Goal: Task Accomplishment & Management: Use online tool/utility

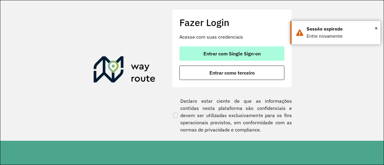
click at [239, 56] on span "Entrar com Single Sign-on" at bounding box center [232, 53] width 57 height 5
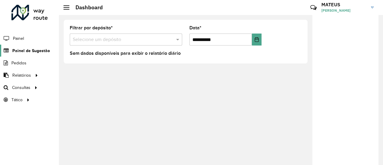
click at [38, 48] on span "Painel de Sugestão" at bounding box center [31, 51] width 38 height 6
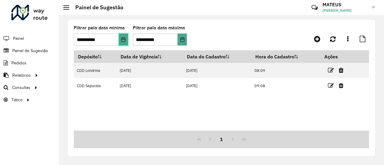
click at [126, 40] on icon "Choose Date" at bounding box center [123, 39] width 5 height 5
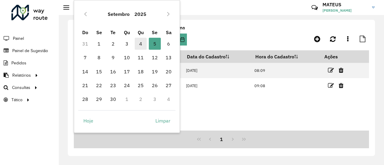
click at [146, 44] on span "4" at bounding box center [141, 44] width 12 height 12
type input "**********"
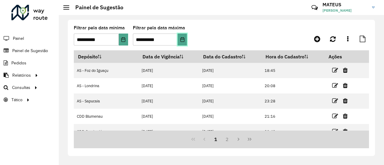
click at [183, 40] on icon "Choose Date" at bounding box center [182, 39] width 5 height 5
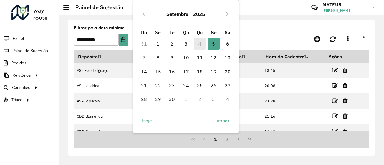
click at [201, 40] on span "4" at bounding box center [200, 44] width 12 height 12
type input "**********"
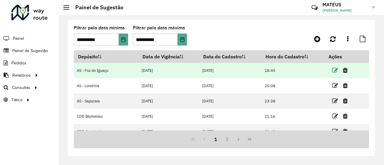
click at [332, 69] on icon at bounding box center [335, 71] width 6 height 6
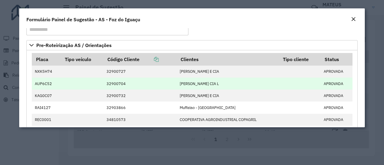
scroll to position [17, 0]
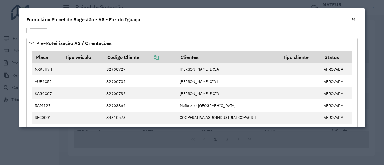
click at [351, 18] on em "Close" at bounding box center [353, 19] width 5 height 5
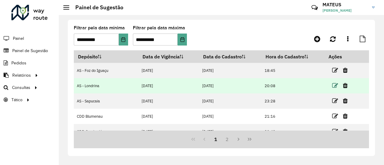
click at [332, 84] on icon at bounding box center [335, 86] width 6 height 6
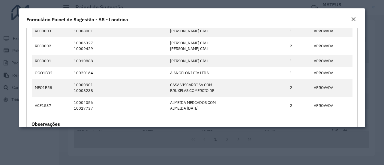
scroll to position [86, 0]
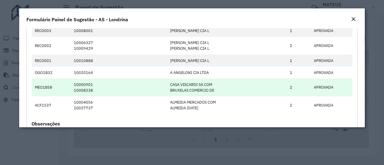
click at [131, 93] on td "10000901 10008238" at bounding box center [119, 88] width 96 height 18
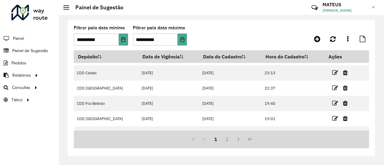
scroll to position [114, 0]
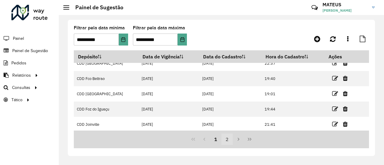
click at [229, 141] on button "2" at bounding box center [227, 139] width 11 height 11
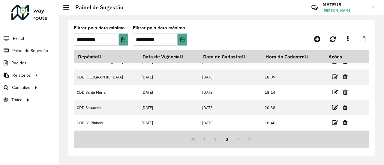
scroll to position [0, 0]
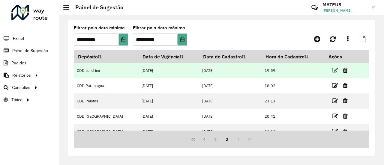
click at [333, 70] on icon at bounding box center [335, 71] width 6 height 6
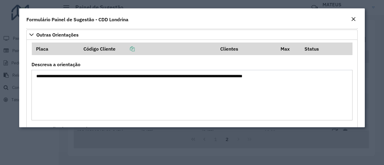
scroll to position [629, 0]
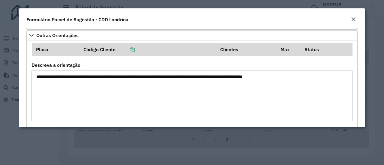
click at [112, 144] on modal-container "**********" at bounding box center [192, 82] width 384 height 165
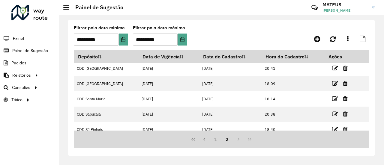
scroll to position [53, 0]
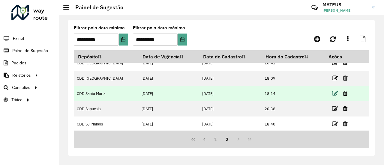
click at [333, 95] on icon at bounding box center [335, 94] width 6 height 6
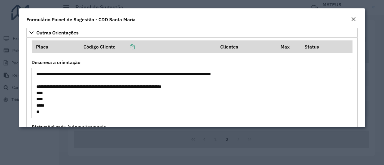
scroll to position [559, 0]
click at [297, 147] on modal-container "**********" at bounding box center [192, 82] width 384 height 165
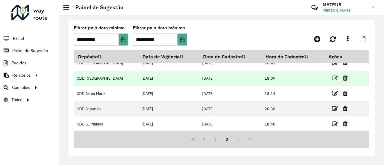
click at [332, 78] on icon at bounding box center [335, 78] width 6 height 6
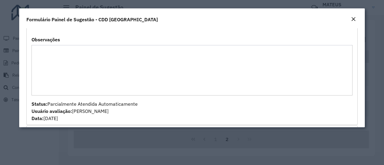
scroll to position [0, 0]
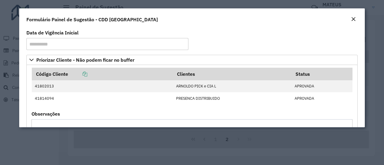
click at [352, 18] on em "Close" at bounding box center [353, 19] width 5 height 5
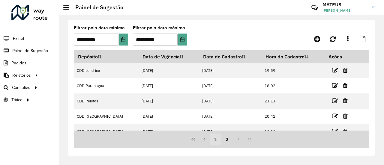
click at [216, 136] on button "1" at bounding box center [215, 139] width 11 height 11
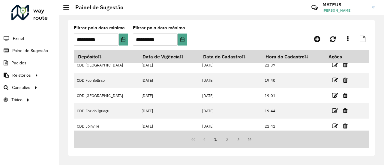
scroll to position [114, 0]
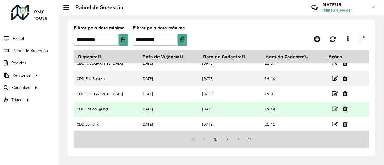
click at [333, 110] on icon at bounding box center [335, 109] width 6 height 6
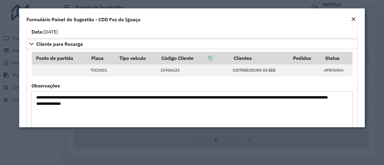
scroll to position [211, 0]
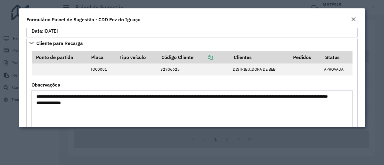
click at [300, 149] on modal-container "**********" at bounding box center [192, 82] width 384 height 165
click at [355, 17] on em "Close" at bounding box center [353, 19] width 5 height 5
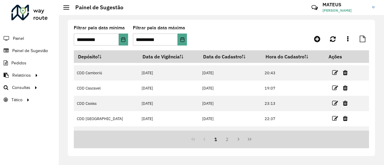
scroll to position [60, 0]
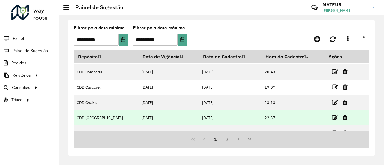
click at [328, 118] on td at bounding box center [343, 118] width 36 height 15
click at [332, 117] on icon at bounding box center [335, 118] width 6 height 6
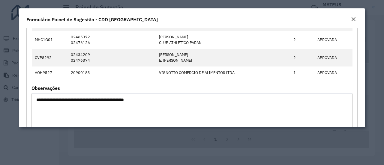
scroll to position [689, 0]
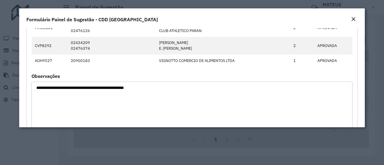
click at [356, 17] on div "Close" at bounding box center [353, 19] width 5 height 7
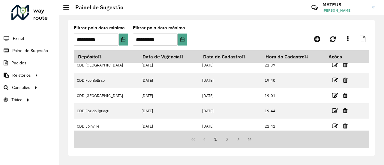
scroll to position [114, 0]
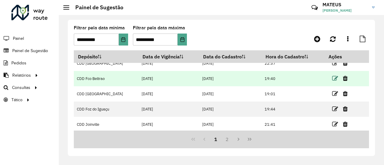
click at [332, 77] on icon at bounding box center [335, 79] width 6 height 6
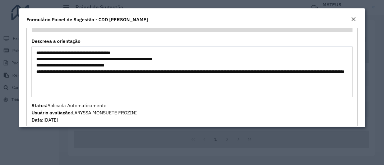
scroll to position [836, 0]
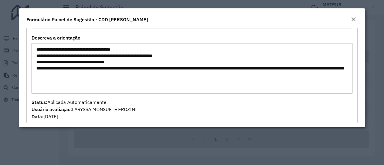
click at [353, 18] on em "Close" at bounding box center [353, 19] width 5 height 5
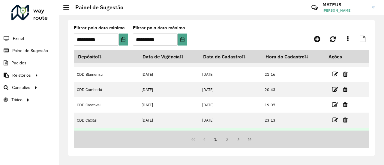
scroll to position [41, 0]
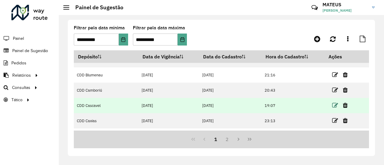
click at [332, 105] on icon at bounding box center [335, 106] width 6 height 6
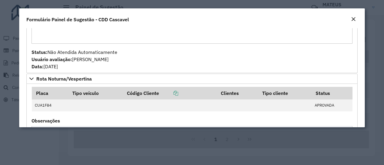
scroll to position [775, 0]
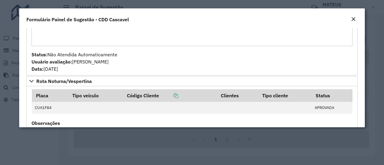
click at [357, 24] on div "Formulário Painel de Sugestão - CDD Cascavel" at bounding box center [192, 18] width 346 height 20
click at [356, 23] on div "Formulário Painel de Sugestão - CDD Cascavel" at bounding box center [192, 18] width 346 height 20
click at [353, 21] on div "Close" at bounding box center [353, 19] width 5 height 7
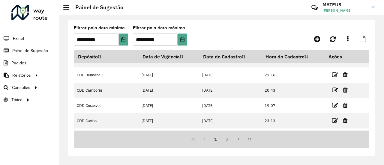
click at [39, 35] on li "Painel" at bounding box center [29, 38] width 59 height 13
click at [20, 41] on span "Painel" at bounding box center [19, 38] width 12 height 6
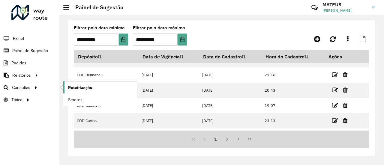
click at [86, 89] on span "Roteirização" at bounding box center [80, 88] width 24 height 6
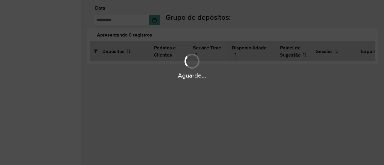
type input "**********"
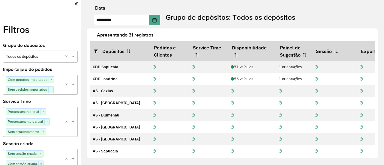
click at [95, 5] on div "**********" at bounding box center [233, 82] width 304 height 165
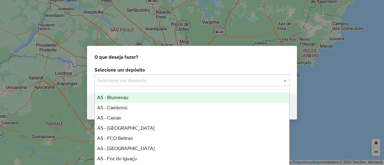
click at [279, 81] on div at bounding box center [192, 81] width 195 height 8
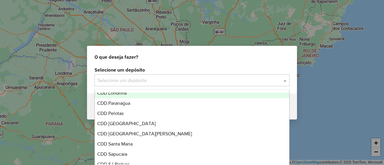
scroll to position [244, 0]
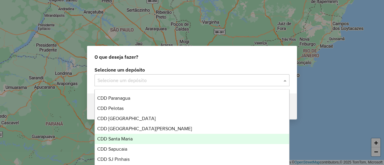
click at [147, 137] on div "CDD Santa Maria" at bounding box center [192, 139] width 194 height 10
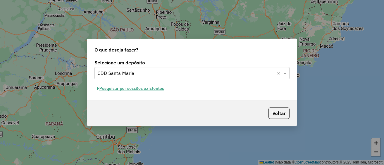
click at [138, 93] on button "Pesquisar por sessões existentes" at bounding box center [131, 88] width 72 height 9
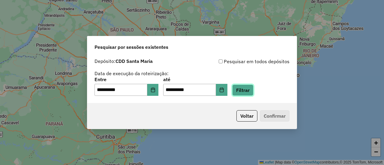
click at [250, 89] on button "Filtrar" at bounding box center [242, 90] width 21 height 11
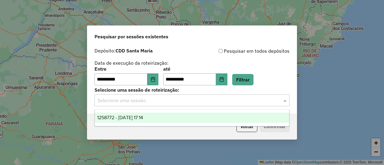
click at [184, 105] on div "Selecione uma sessão" at bounding box center [192, 101] width 195 height 12
click at [180, 113] on div "1258772 - 04/09/2025 17:14" at bounding box center [192, 118] width 194 height 10
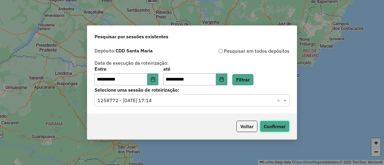
click at [268, 126] on button "Confirmar" at bounding box center [275, 126] width 30 height 11
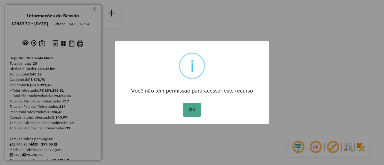
click at [197, 123] on div at bounding box center [192, 123] width 154 height 1
click at [195, 119] on div "× i Você não tem permissão para acessar este recurso OK No Cancel" at bounding box center [192, 83] width 154 height 84
click at [194, 117] on div "OK No Cancel" at bounding box center [192, 110] width 154 height 17
click at [189, 112] on button "OK" at bounding box center [192, 110] width 18 height 14
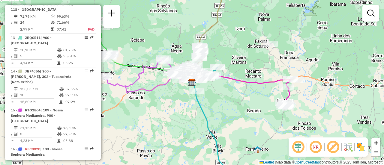
scroll to position [715, 0]
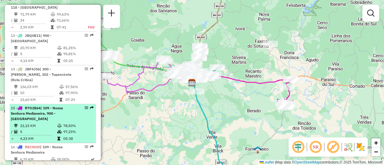
click at [86, 129] on td "97,23%" at bounding box center [78, 132] width 30 height 6
select select "**********"
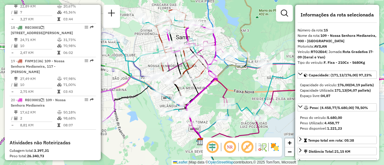
scroll to position [908, 0]
